Goal: Task Accomplishment & Management: Complete application form

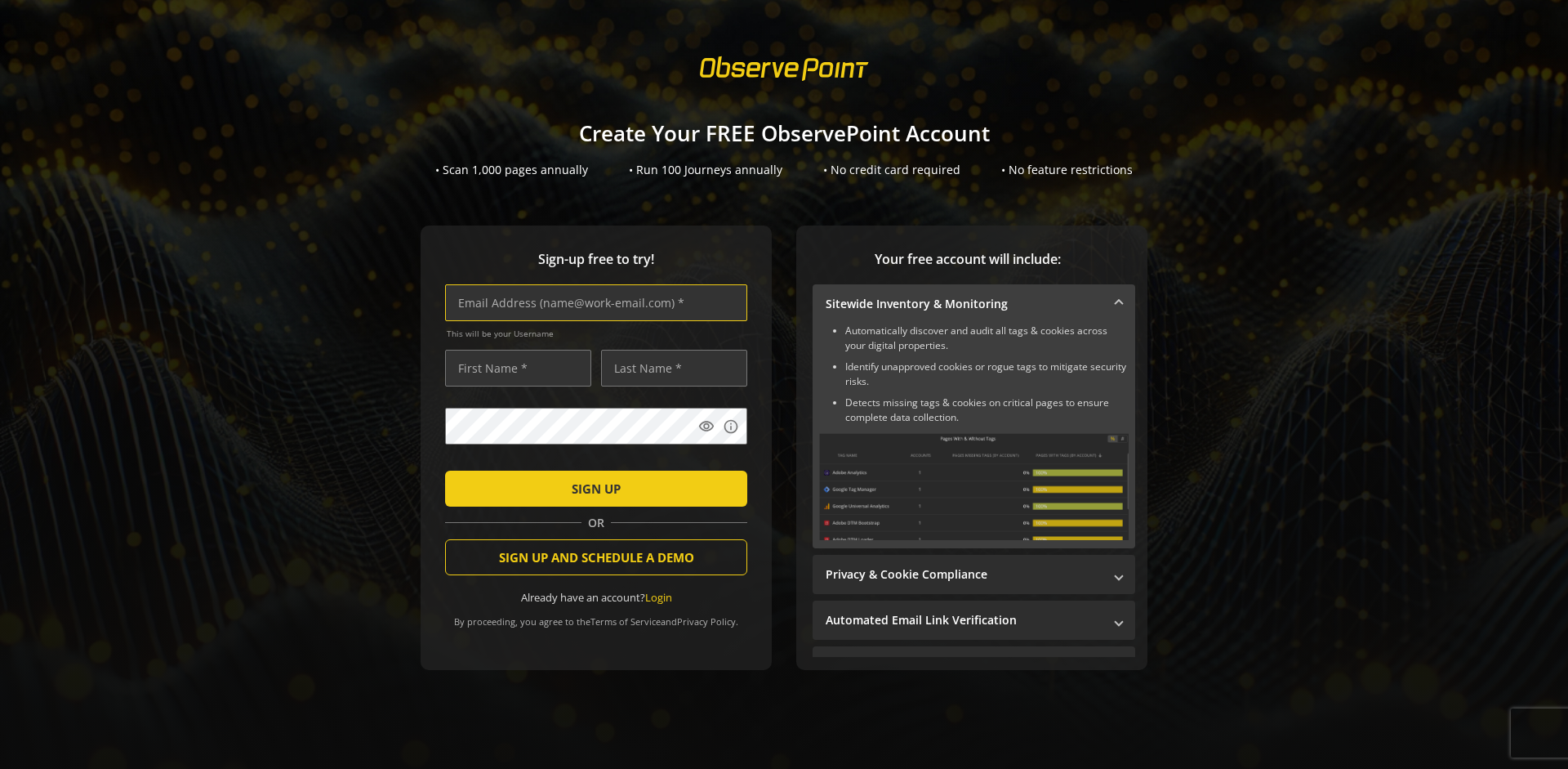
click at [592, 302] on input "text" at bounding box center [596, 302] width 302 height 36
type input "[EMAIL_ADDRESS][DOMAIN_NAME]"
click at [513, 368] on input "text" at bounding box center [518, 368] width 146 height 36
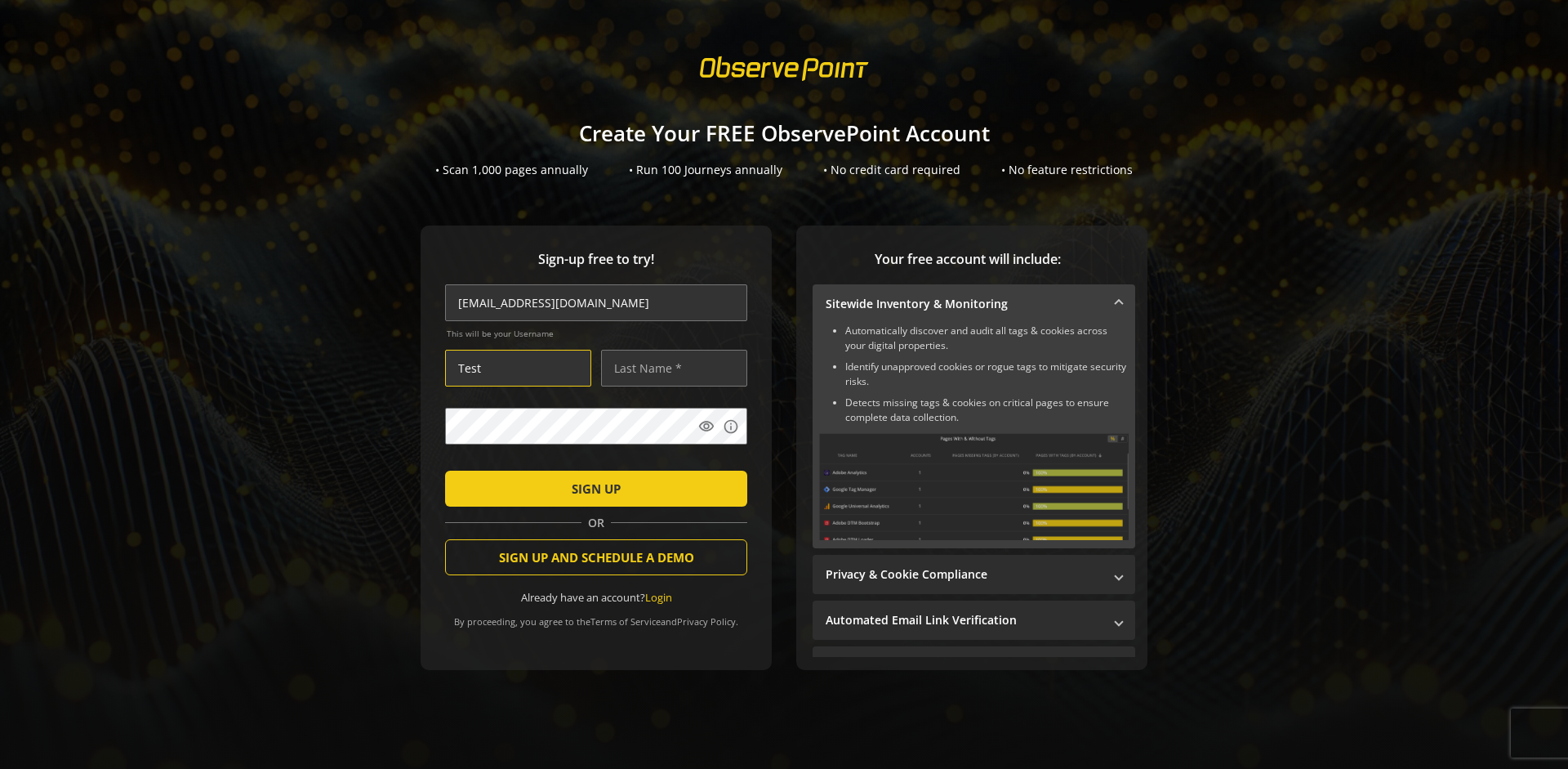
type input "Test"
click at [670, 368] on input "text" at bounding box center [674, 368] width 146 height 36
type input "Test"
click at [592, 488] on span "SIGN UP" at bounding box center [596, 488] width 49 height 29
